Goal: Transaction & Acquisition: Purchase product/service

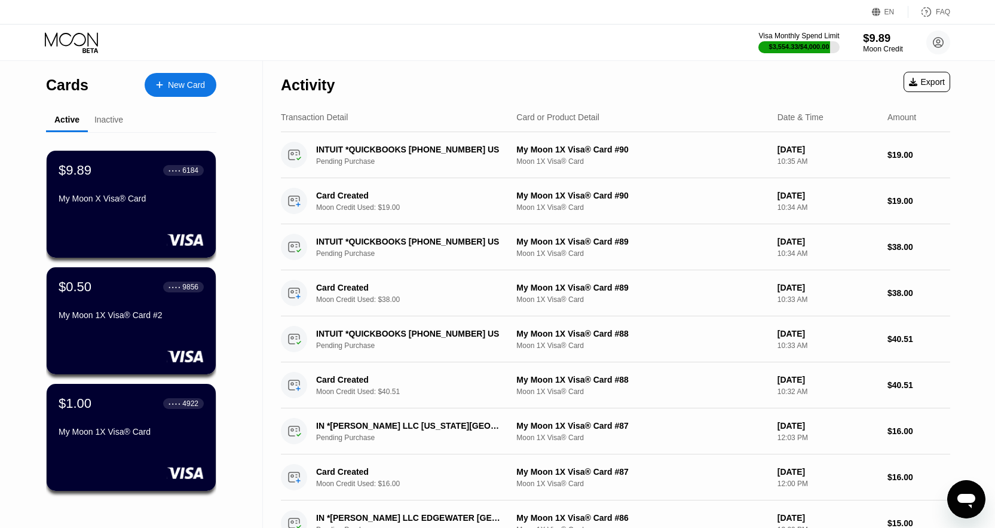
click at [877, 37] on div "$9.89" at bounding box center [883, 38] width 40 height 13
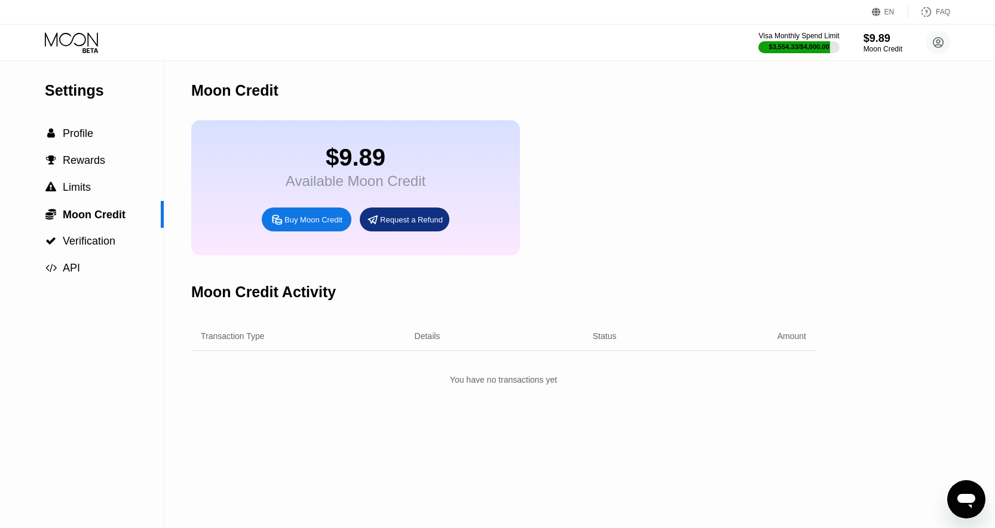
click at [299, 231] on div "Buy Moon Credit" at bounding box center [307, 219] width 90 height 24
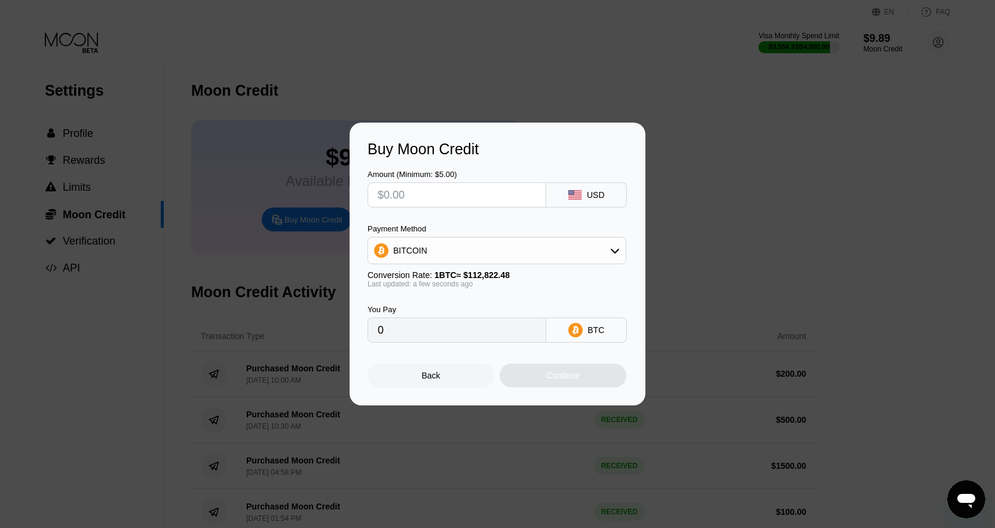
click at [454, 192] on input "text" at bounding box center [457, 195] width 158 height 24
type input "$30"
type input "0.00026591"
type input "$30"
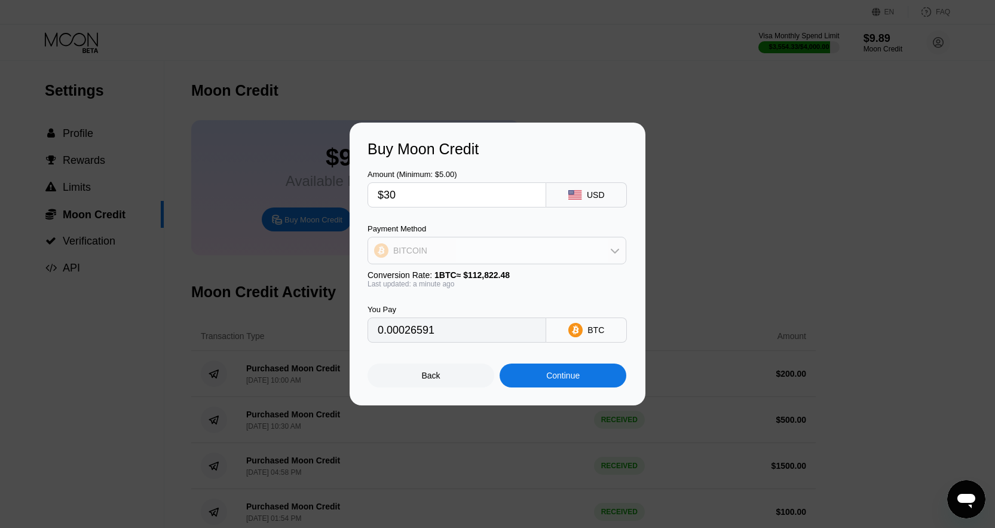
click at [459, 255] on div "BITCOIN" at bounding box center [497, 250] width 258 height 24
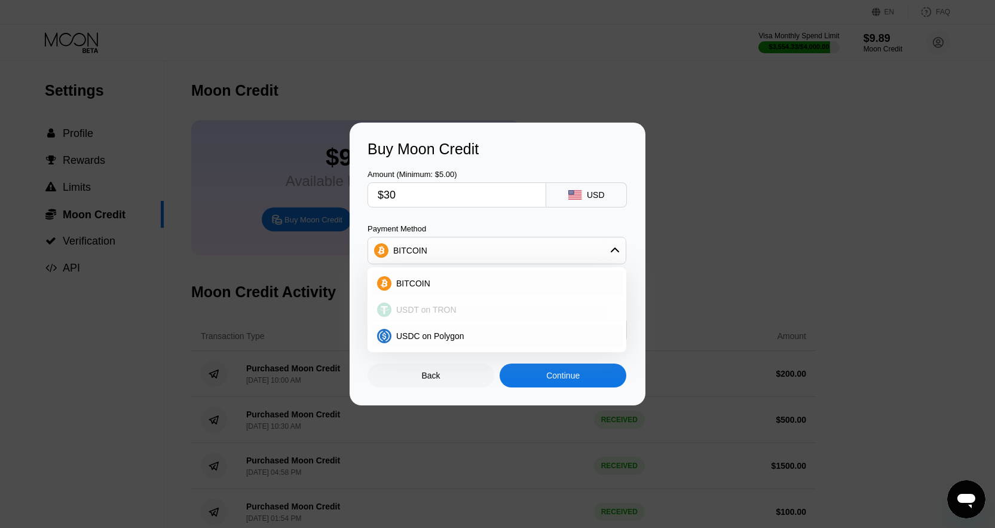
click at [453, 305] on div "USDT on TRON" at bounding box center [503, 310] width 225 height 10
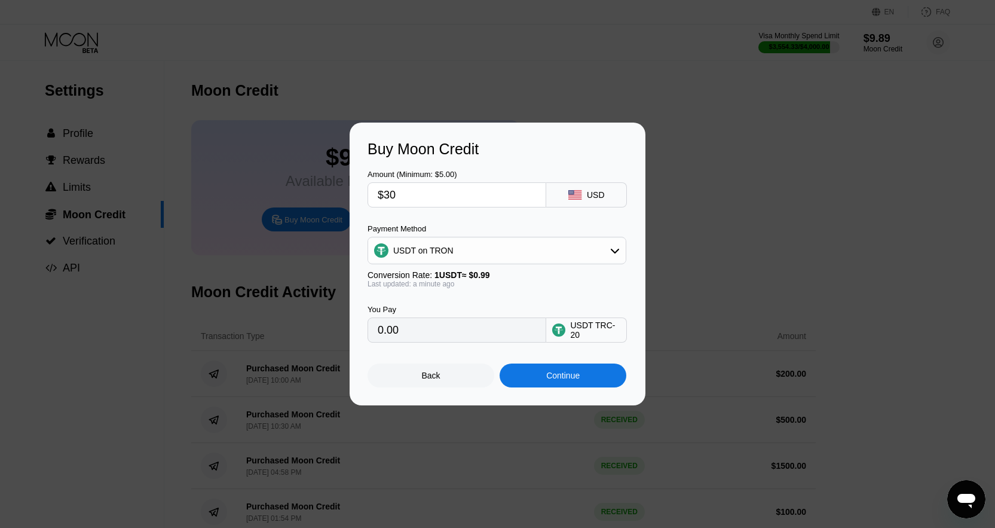
type input "30.30"
click at [559, 379] on div "Continue" at bounding box center [562, 375] width 33 height 10
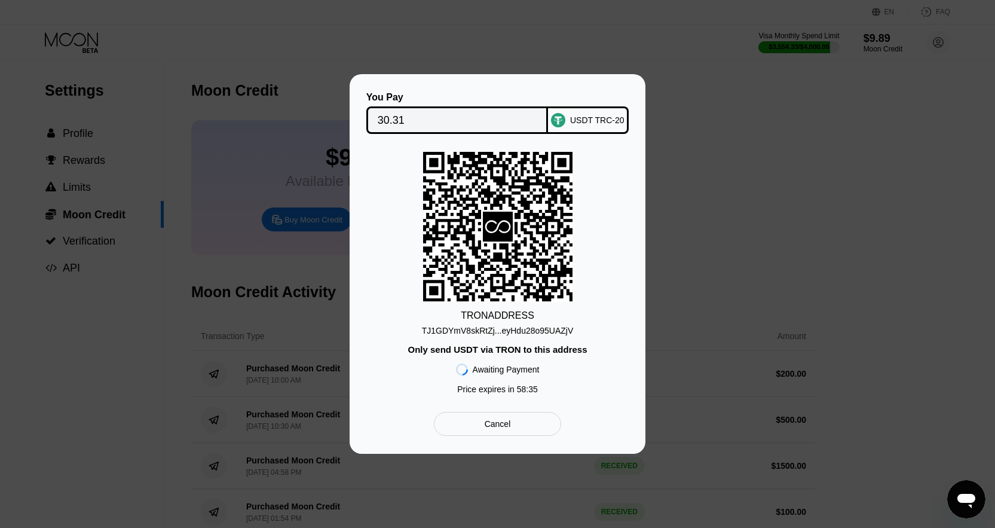
click at [510, 326] on div "TJ1GDYmV8skRtZj...eyHdu28o95UAZjV" at bounding box center [498, 331] width 152 height 10
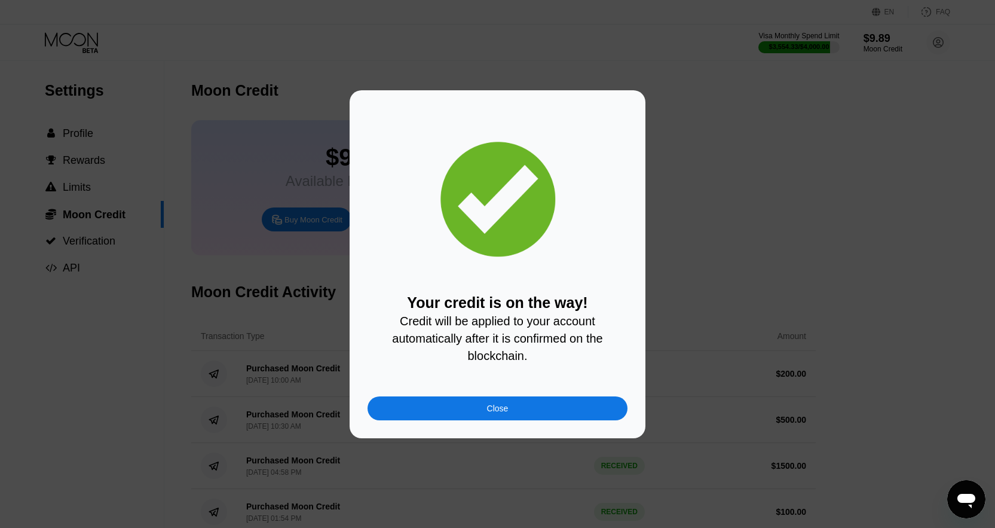
click at [544, 405] on div "Close" at bounding box center [497, 408] width 260 height 24
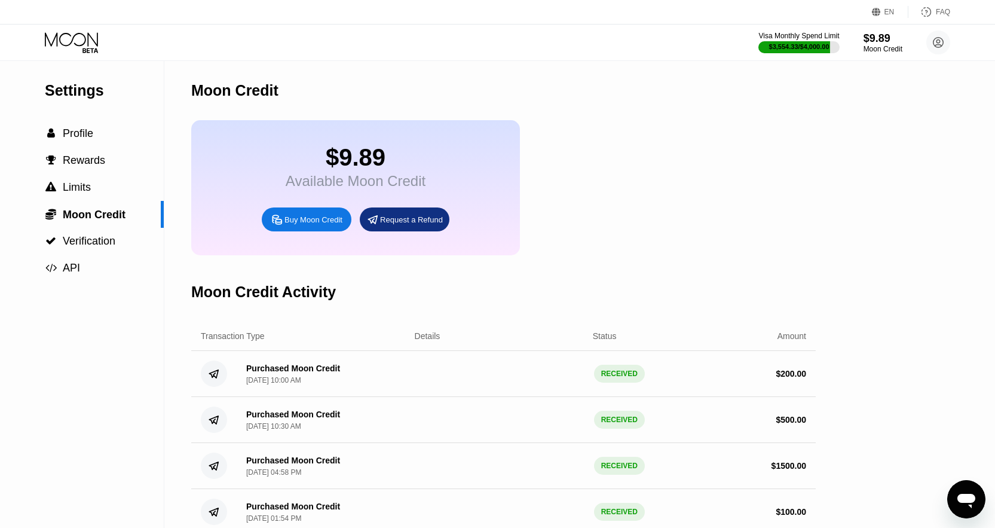
click at [85, 44] on icon at bounding box center [73, 42] width 56 height 21
click at [51, 34] on icon at bounding box center [73, 42] width 56 height 21
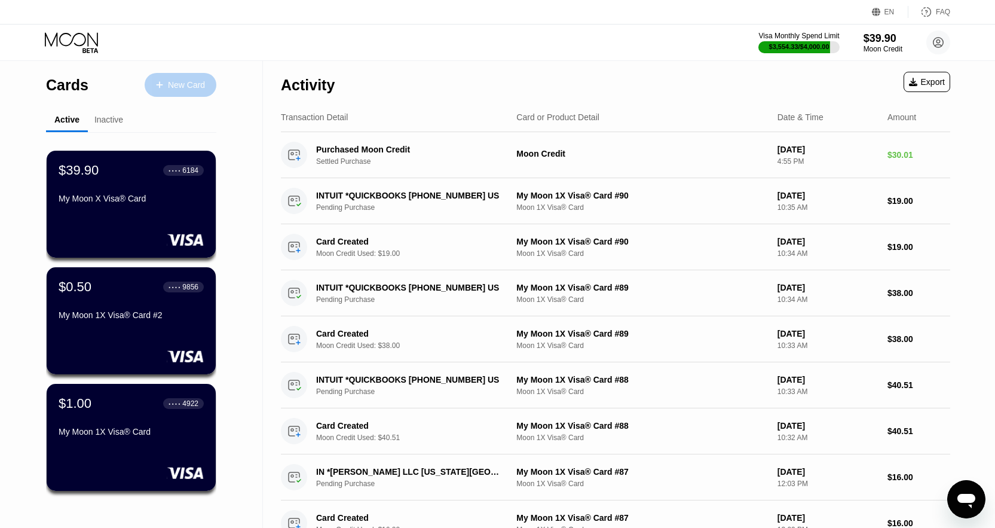
click at [184, 75] on div "New Card" at bounding box center [181, 85] width 72 height 24
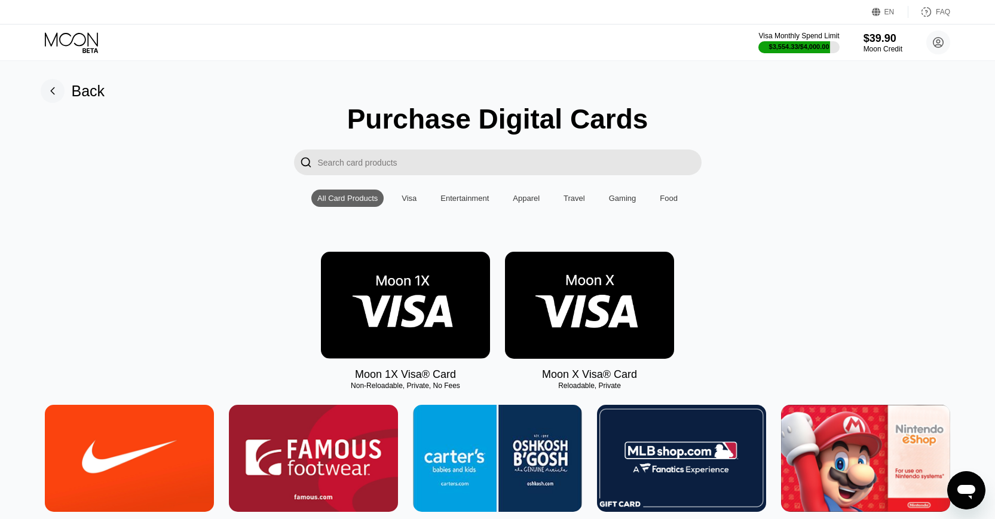
click at [568, 301] on img at bounding box center [589, 305] width 169 height 107
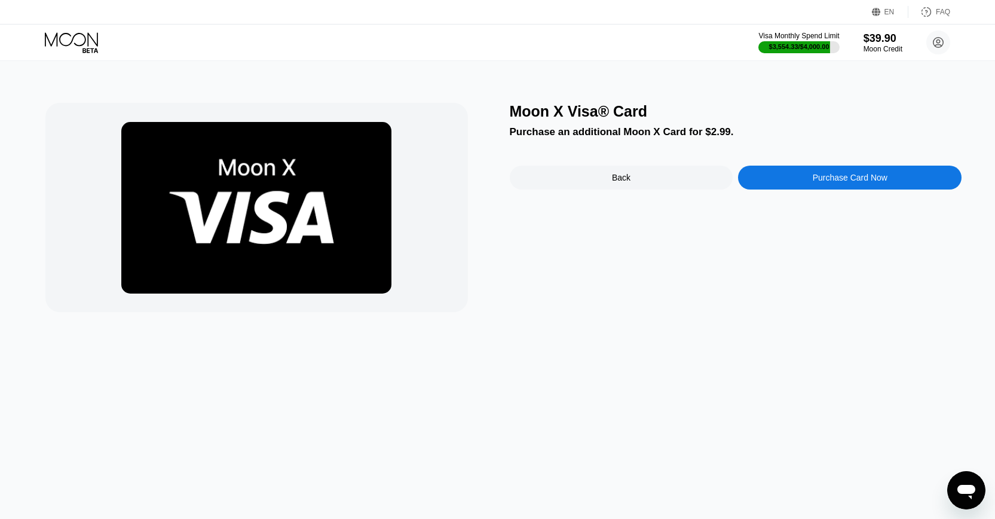
click at [76, 48] on icon at bounding box center [73, 42] width 56 height 21
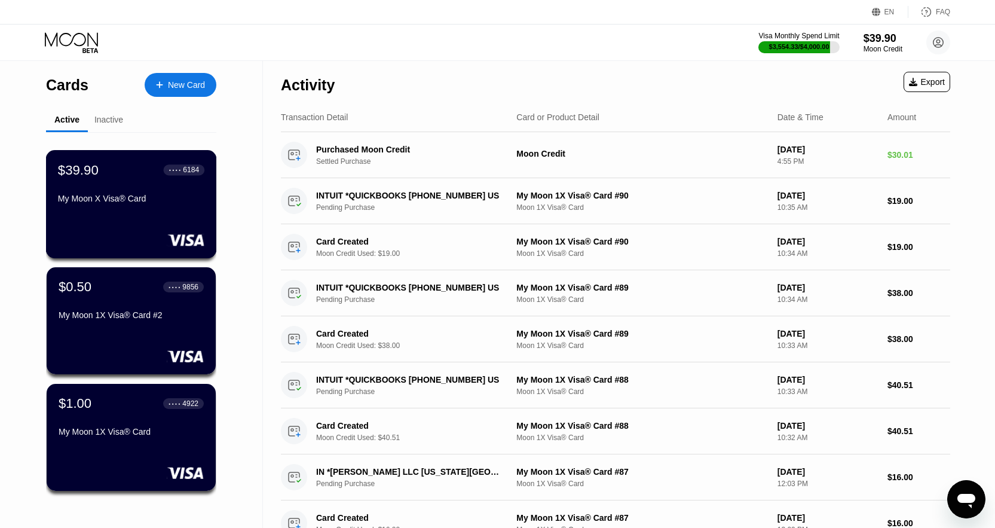
click at [153, 208] on div "My Moon X Visa® Card" at bounding box center [131, 201] width 146 height 14
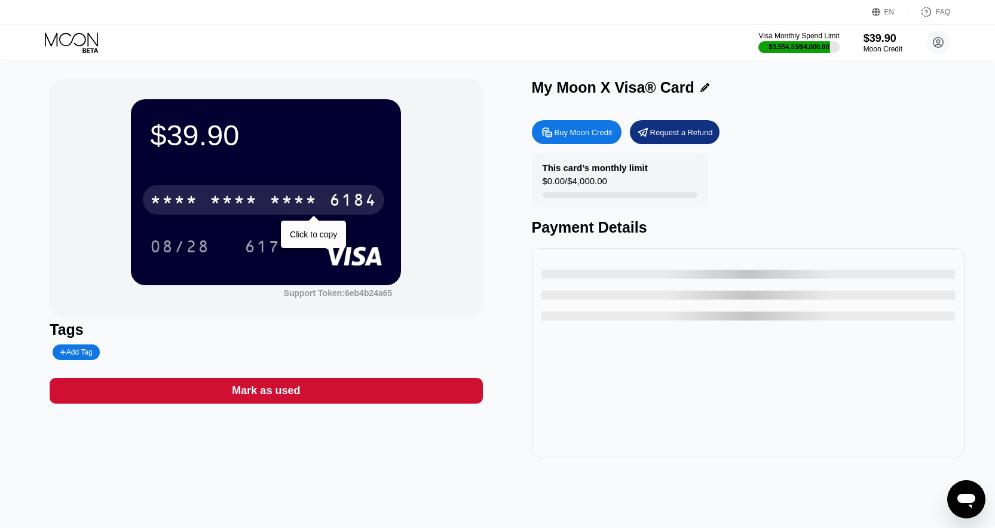
click at [256, 198] on div "* * * *" at bounding box center [234, 201] width 48 height 19
